Goal: Task Accomplishment & Management: Manage account settings

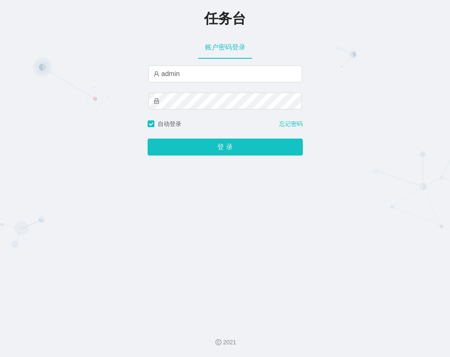
type input "admin"
click at [148, 138] on button "登 录" at bounding box center [225, 146] width 155 height 17
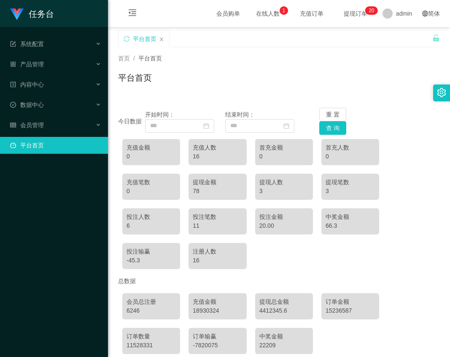
click at [28, 147] on link "平台首页" at bounding box center [55, 145] width 91 height 17
click at [67, 124] on div "会员管理" at bounding box center [54, 124] width 108 height 17
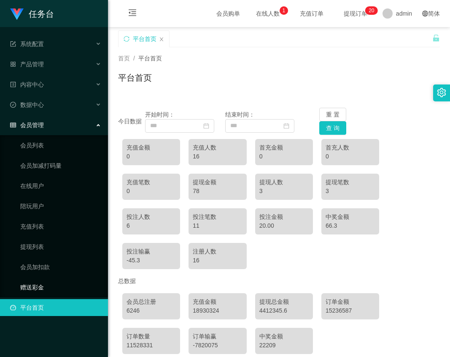
click at [36, 284] on link "赠送彩金" at bounding box center [60, 287] width 81 height 17
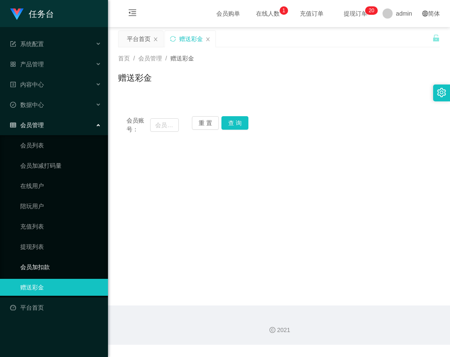
click at [44, 266] on link "会员加扣款" at bounding box center [60, 266] width 81 height 17
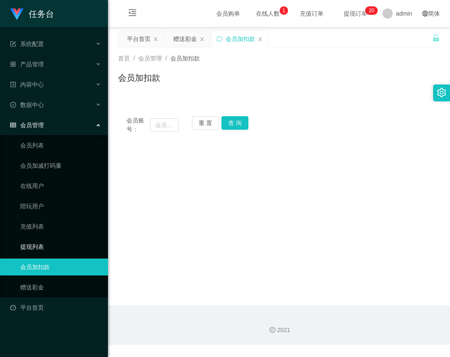
click at [39, 242] on link "提现列表" at bounding box center [60, 246] width 81 height 17
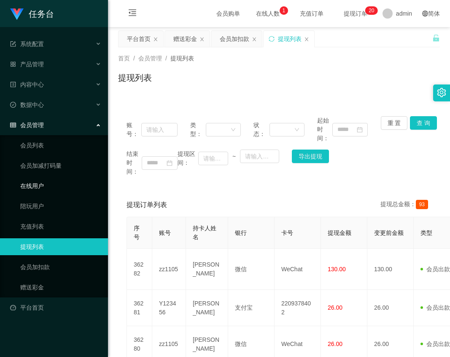
click at [41, 184] on link "在线用户" at bounding box center [60, 185] width 81 height 17
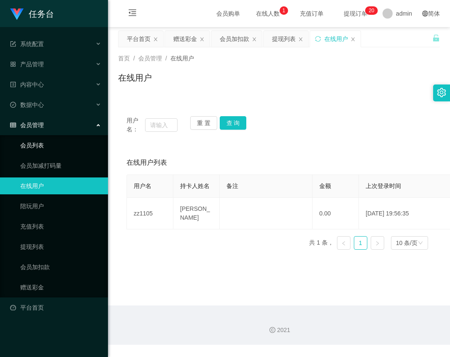
click at [42, 142] on link "会员列表" at bounding box center [60, 145] width 81 height 17
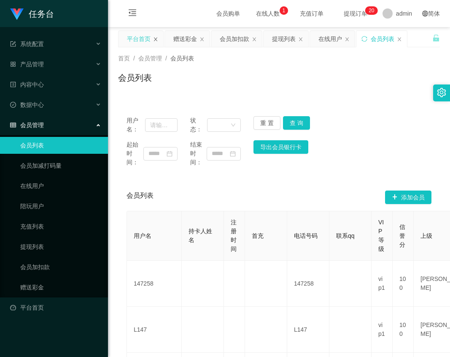
click at [155, 38] on icon "图标: close" at bounding box center [155, 39] width 5 height 5
click at [152, 38] on div "赠送彩金" at bounding box center [141, 39] width 45 height 16
click at [154, 37] on icon "图标: close" at bounding box center [155, 39] width 5 height 5
click at [154, 37] on div "会员加扣款" at bounding box center [142, 39] width 30 height 16
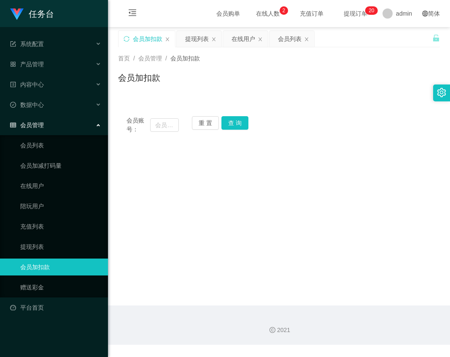
click at [170, 38] on div "会员加扣款" at bounding box center [147, 39] width 57 height 16
click at [167, 38] on icon "图标: close" at bounding box center [167, 39] width 5 height 5
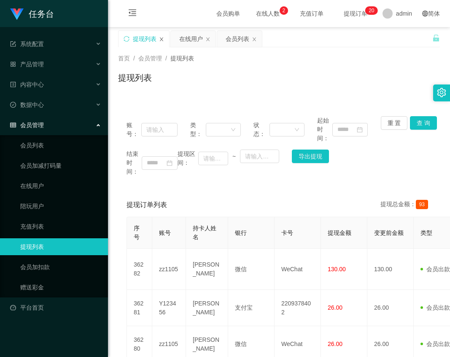
click at [161, 38] on icon "图标: close" at bounding box center [161, 39] width 5 height 5
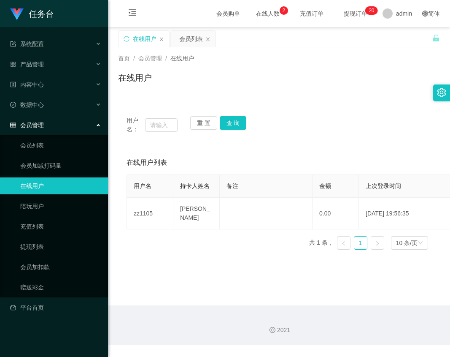
drag, startPoint x: 160, startPoint y: 37, endPoint x: 164, endPoint y: 40, distance: 5.2
click at [160, 38] on icon "图标: close" at bounding box center [161, 39] width 5 height 5
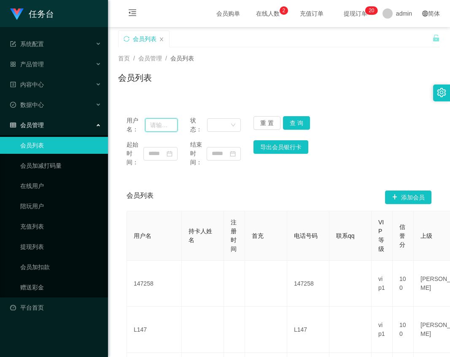
click at [157, 124] on input "text" at bounding box center [161, 125] width 32 height 14
type input "yurika"
drag, startPoint x: 296, startPoint y: 120, endPoint x: 300, endPoint y: 123, distance: 5.4
click at [298, 119] on button "查 询" at bounding box center [296, 123] width 27 height 14
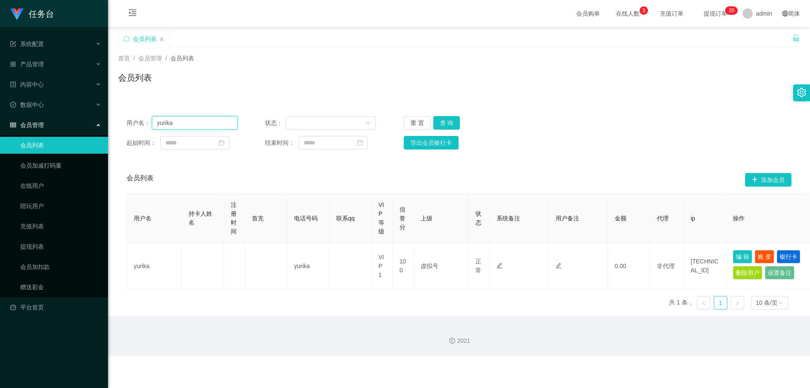
drag, startPoint x: 191, startPoint y: 121, endPoint x: 102, endPoint y: 130, distance: 90.0
click at [108, 130] on main "关闭左侧 关闭右侧 关闭其它 刷新页面 会员列表 首页 / 会员管理 / 会员列表 / 会员列表 用户名： yurika 状态： 重 置 查 询 起始时间： …" at bounding box center [459, 171] width 702 height 289
click at [416, 123] on button "重 置" at bounding box center [417, 123] width 27 height 14
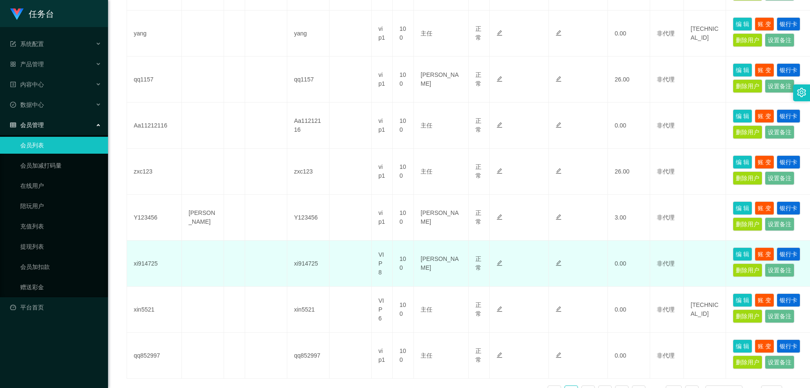
scroll to position [382, 0]
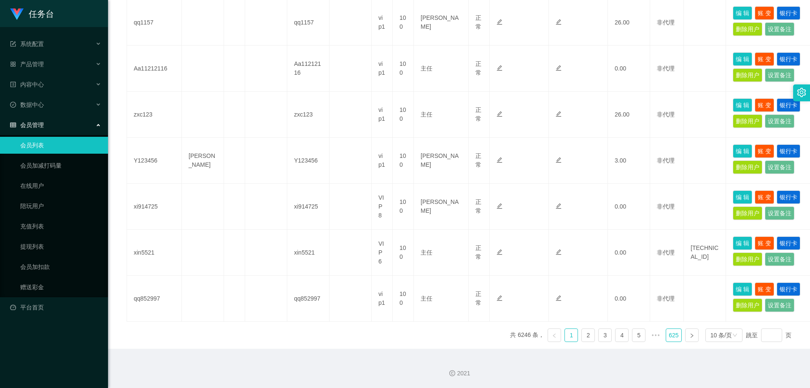
click at [450, 333] on link "625" at bounding box center [673, 335] width 15 height 13
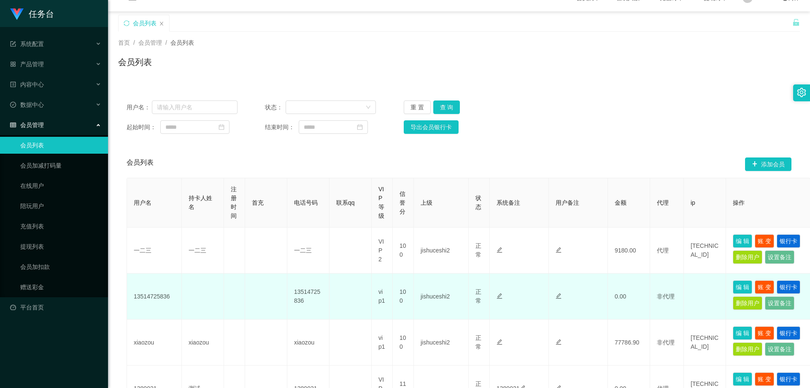
scroll to position [0, 0]
